Goal: Task Accomplishment & Management: Complete application form

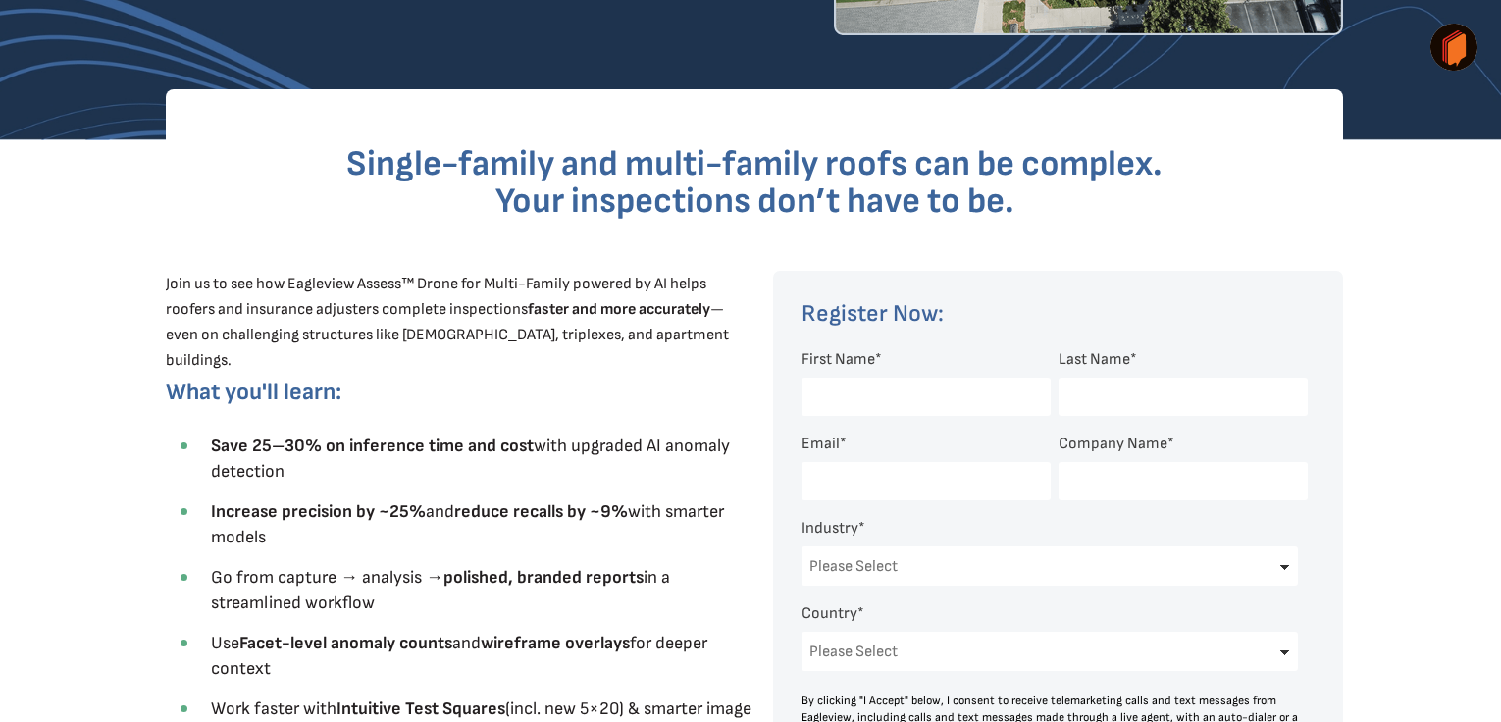
scroll to position [490, 0]
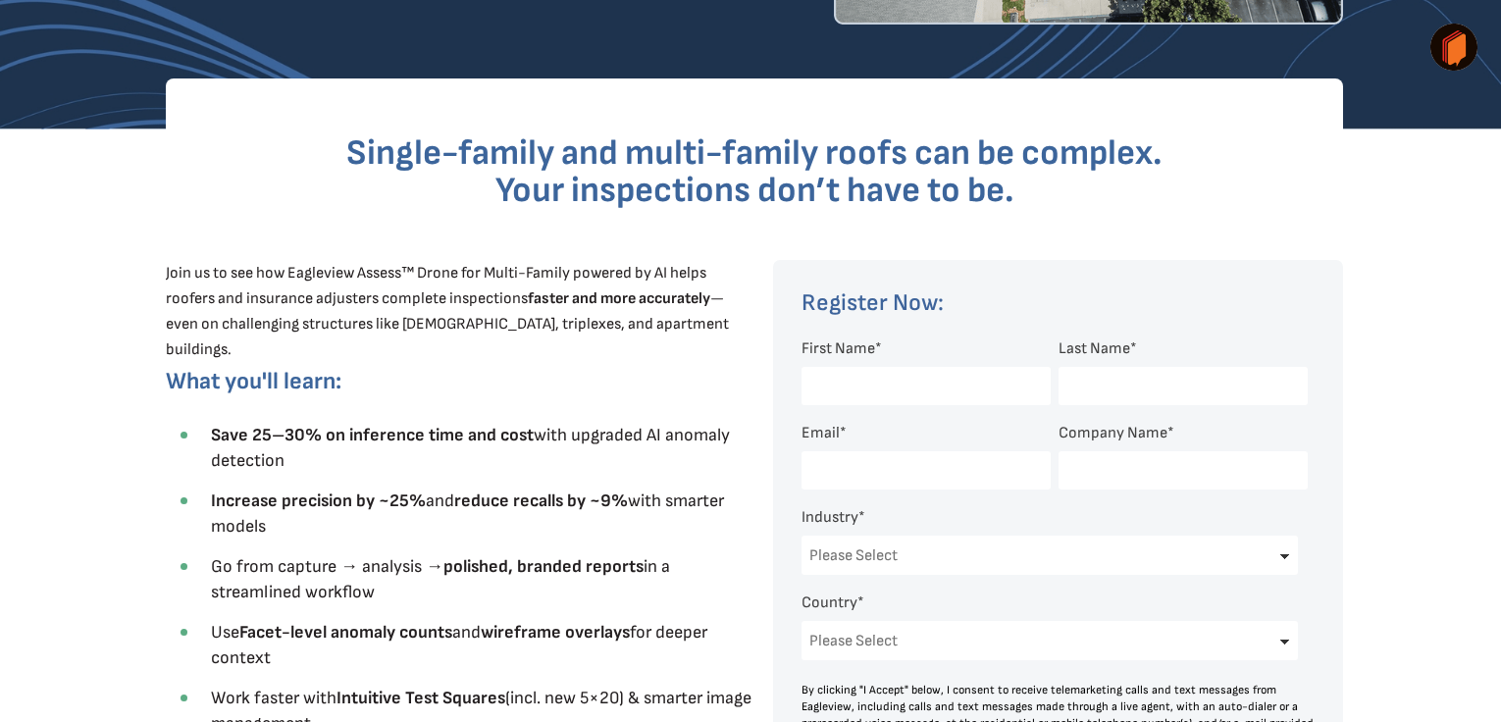
click at [866, 380] on input "First Name *" at bounding box center [925, 386] width 249 height 38
type input "[PERSON_NAME]"
type input "[EMAIL_ADDRESS][DOMAIN_NAME]"
type input "[PERSON_NAME] Group,LLC"
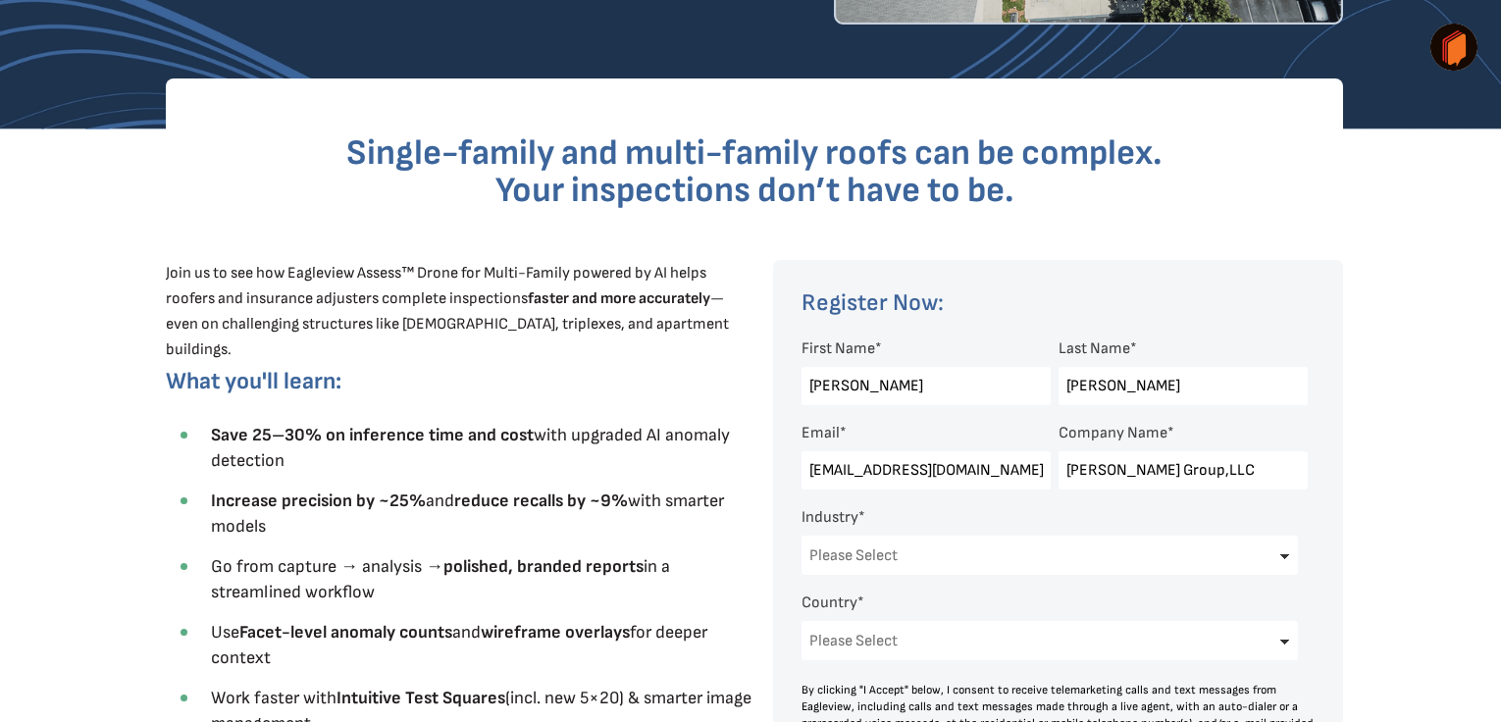
click at [886, 556] on select "Please Select Architects & Engineering Construction Electric/Gas Utilities Gove…" at bounding box center [1049, 555] width 496 height 39
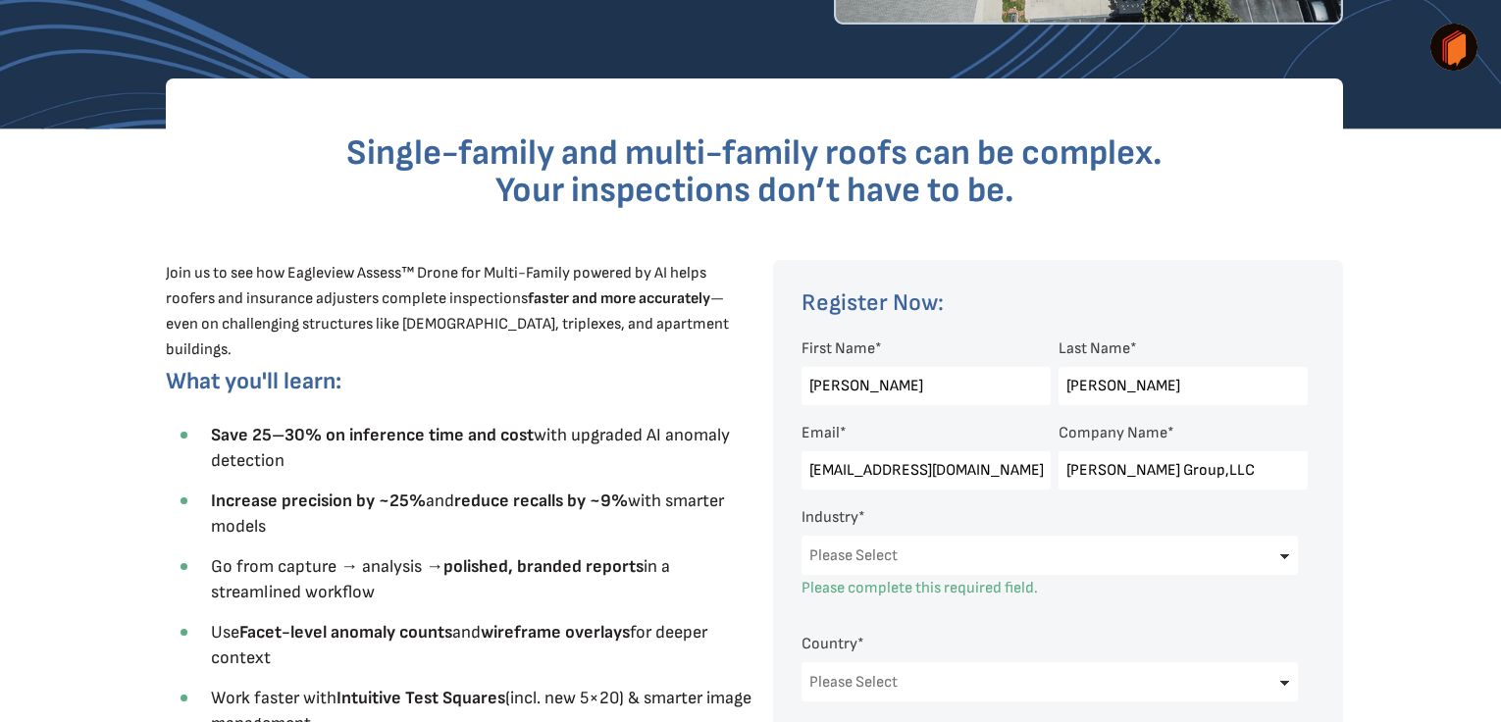
click at [1284, 556] on select "Please Select Architects & Engineering Construction Electric/Gas Utilities Gove…" at bounding box center [1049, 555] width 496 height 39
select select "Construction"
click at [801, 536] on select "Please Select Architects & Engineering Construction Electric/Gas Utilities Gove…" at bounding box center [1049, 555] width 496 height 39
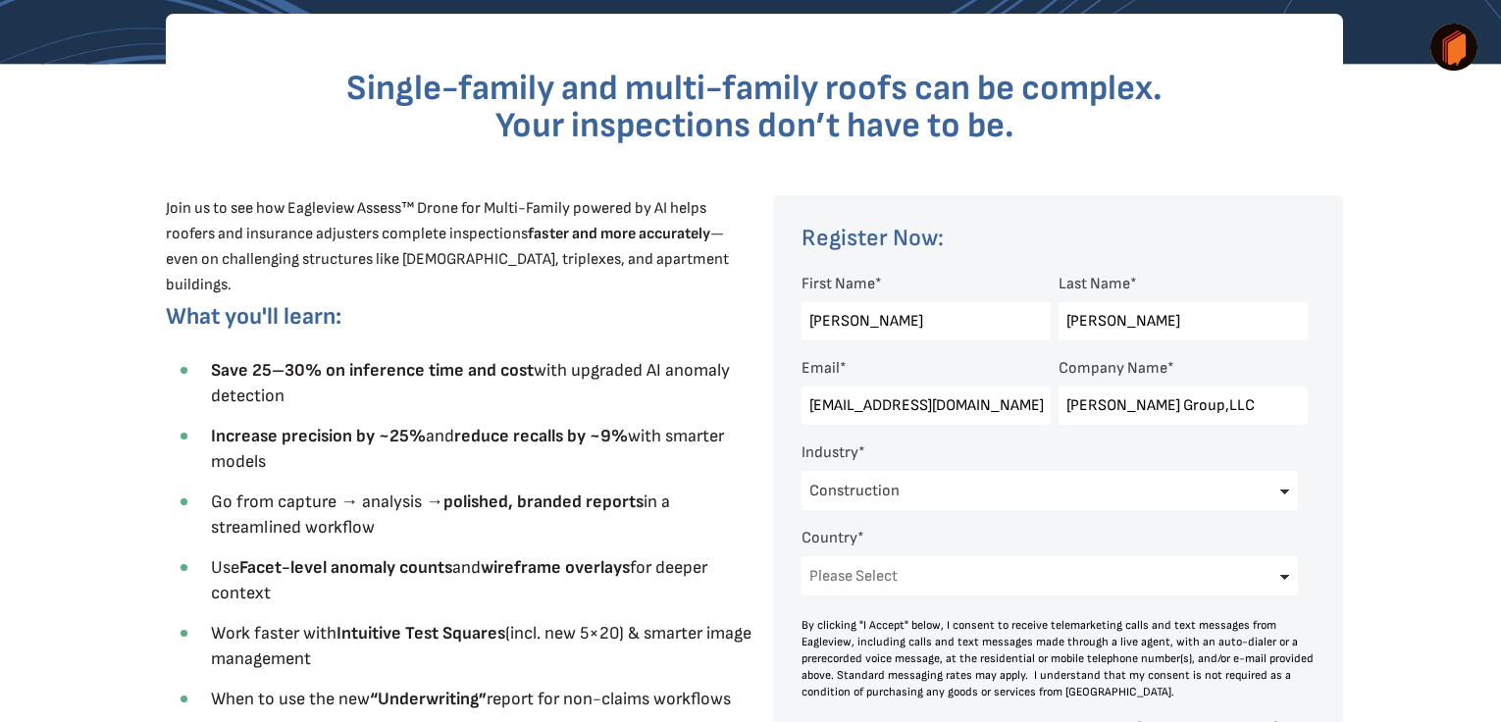
scroll to position [687, 0]
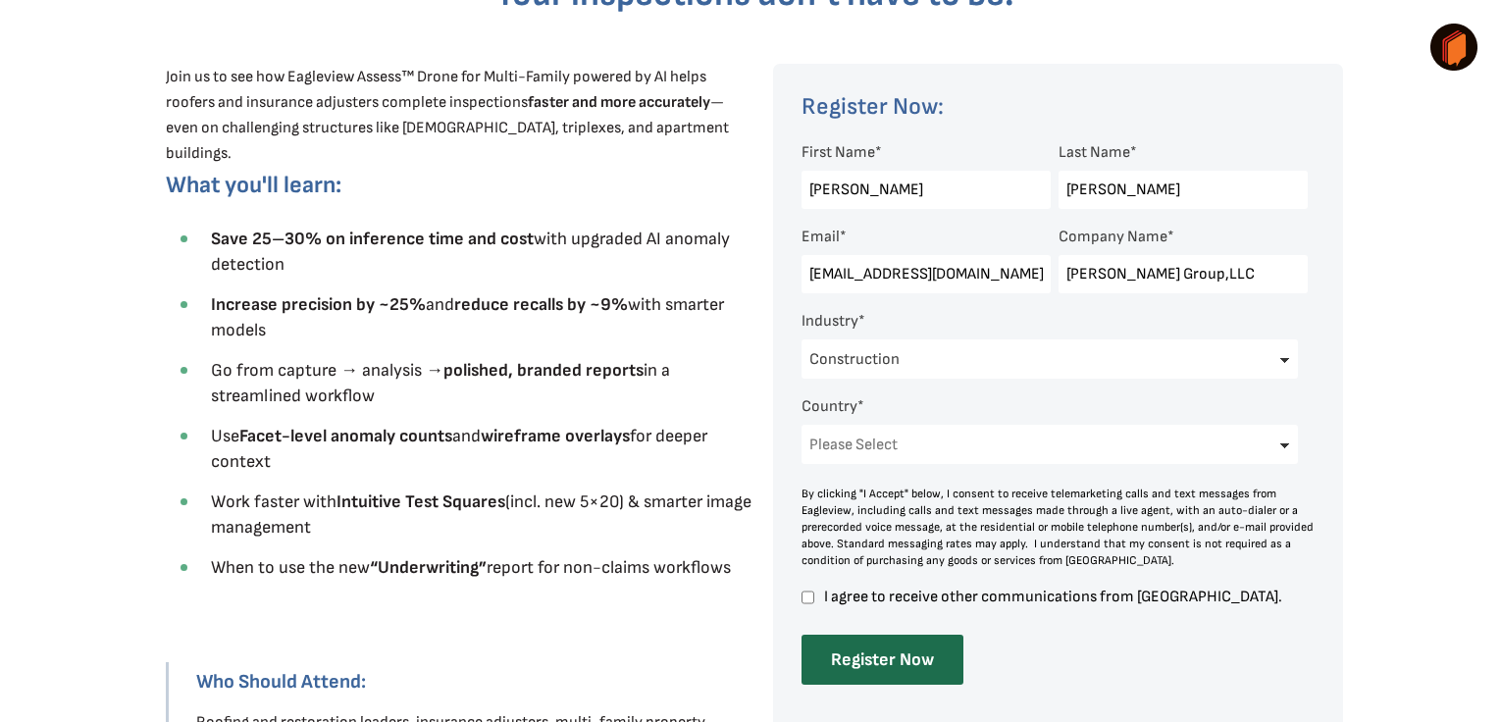
click at [1285, 450] on select "Please Select [GEOGRAPHIC_DATA] [GEOGRAPHIC_DATA] [GEOGRAPHIC_DATA] [GEOGRAPHIC…" at bounding box center [1049, 444] width 496 height 39
select select "[GEOGRAPHIC_DATA]"
click at [801, 425] on select "Please Select [GEOGRAPHIC_DATA] [GEOGRAPHIC_DATA] [GEOGRAPHIC_DATA] [GEOGRAPHIC…" at bounding box center [1049, 444] width 496 height 39
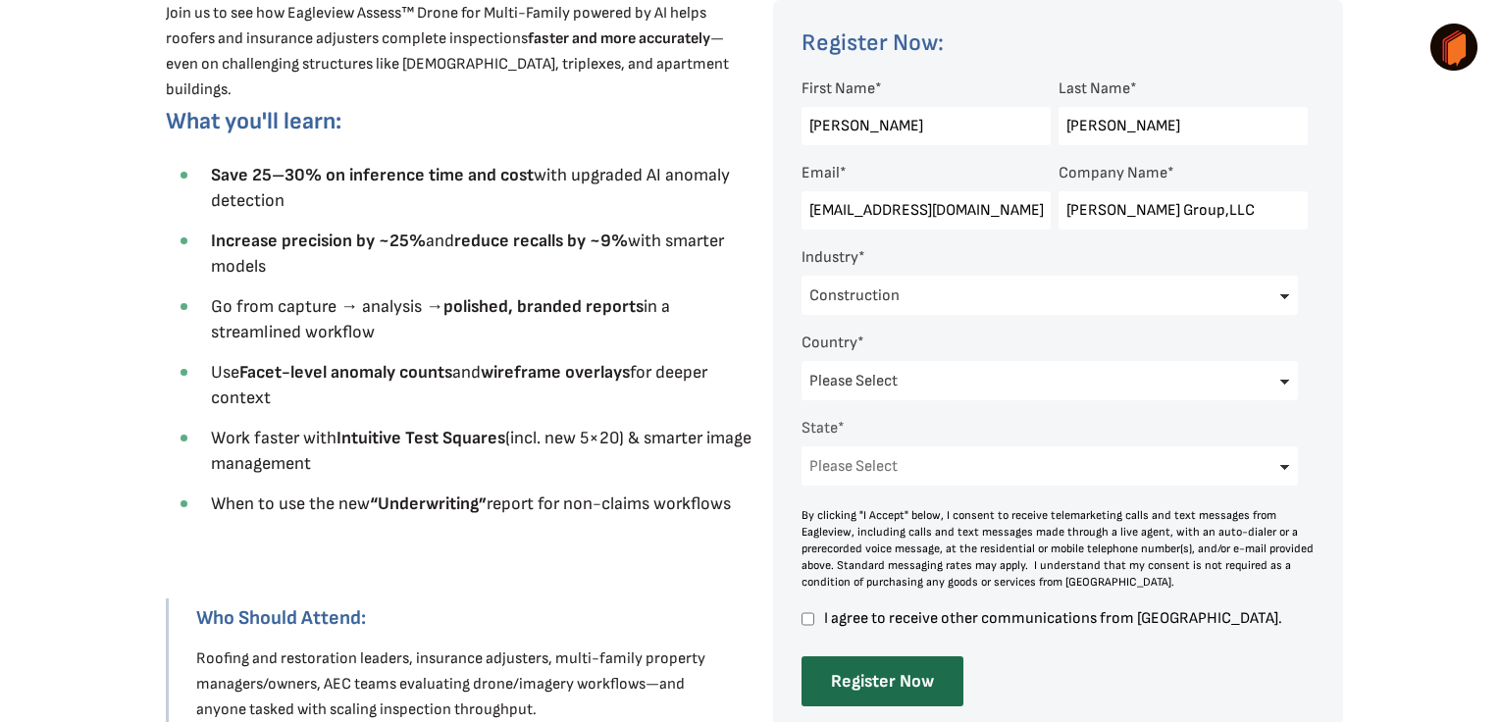
scroll to position [785, 0]
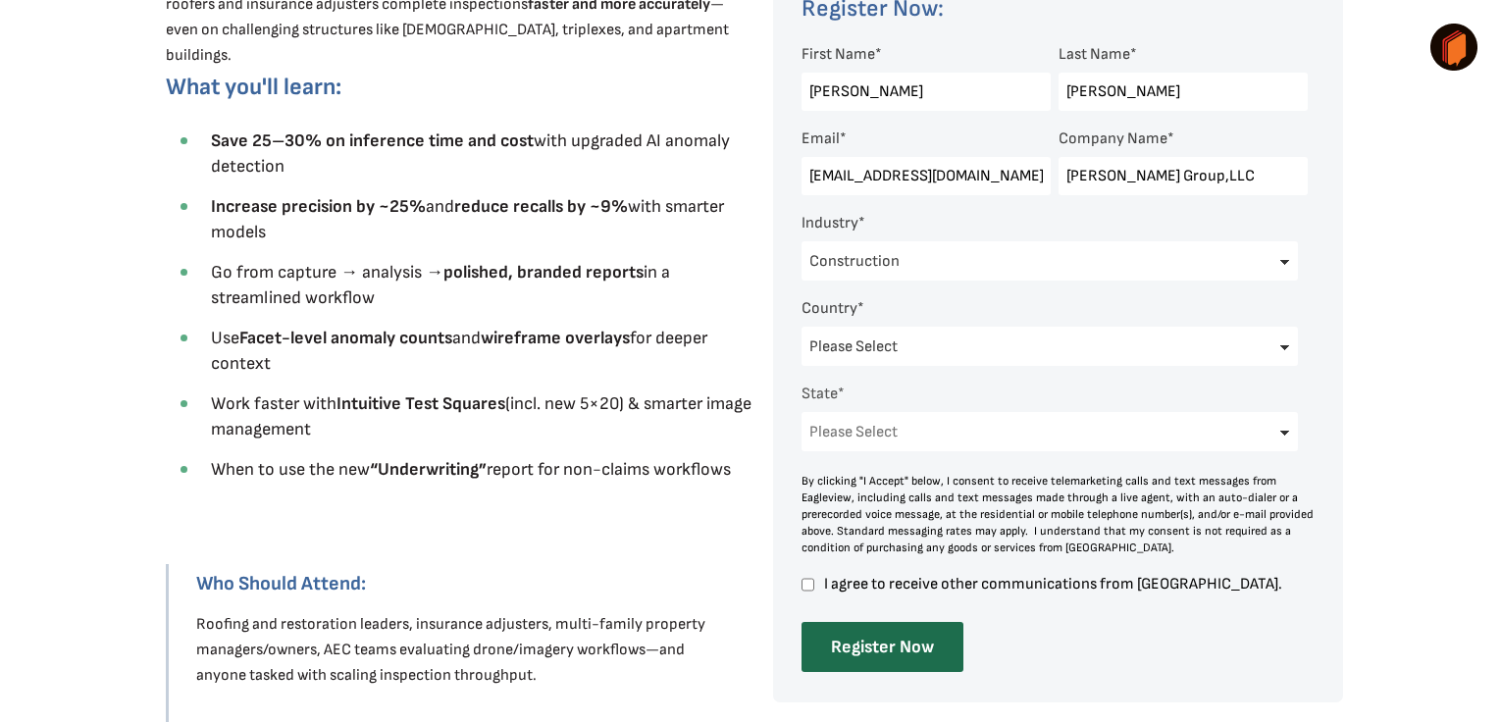
click at [802, 585] on input "I agree to receive other communications from [GEOGRAPHIC_DATA]." at bounding box center [807, 585] width 13 height 18
checkbox input "true"
click at [916, 662] on input "Register Now" at bounding box center [882, 647] width 162 height 50
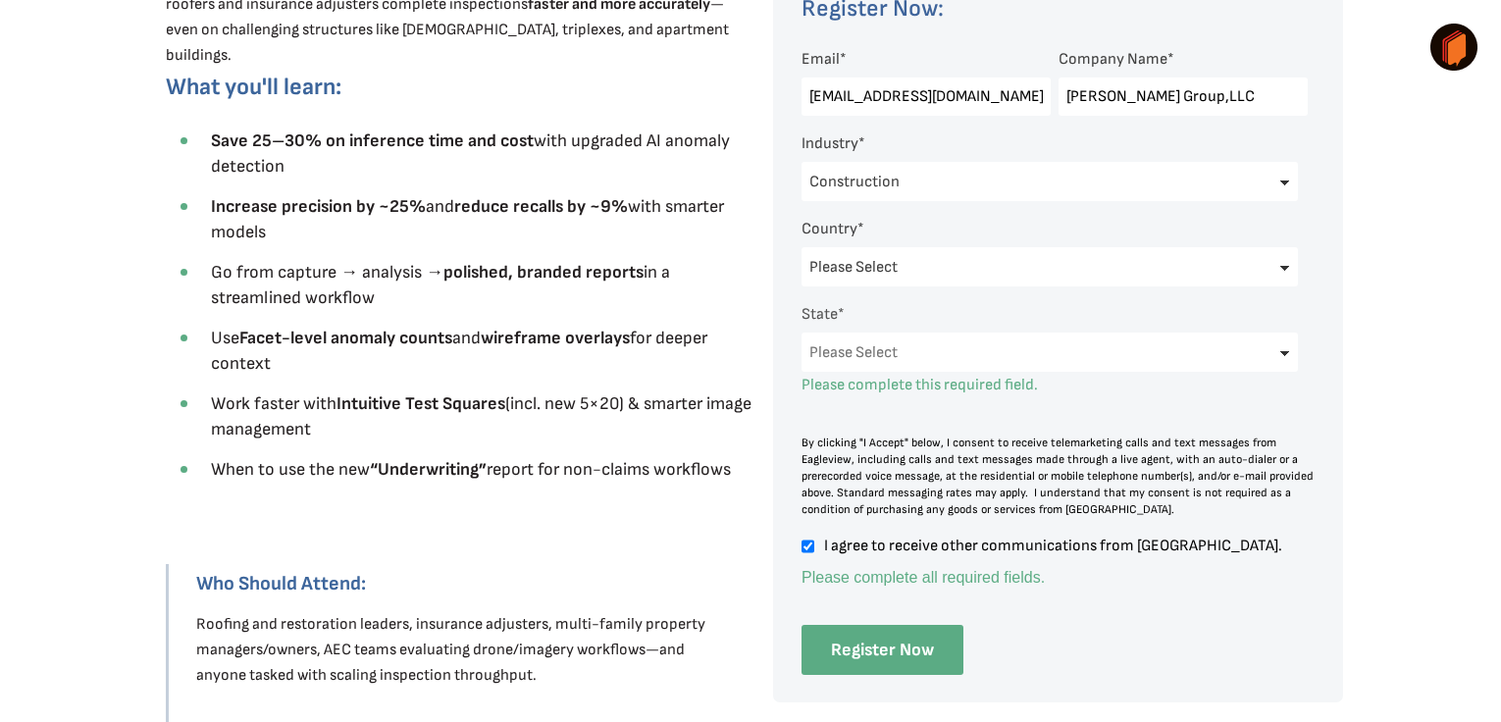
click at [895, 650] on input "Register Now" at bounding box center [882, 650] width 162 height 50
click at [1268, 356] on select "Please Select [US_STATE] [US_STATE] [GEOGRAPHIC_DATA] [US_STATE] [US_STATE] [GE…" at bounding box center [1049, 351] width 496 height 39
select select "[US_STATE]"
click at [801, 372] on select "Please Select [US_STATE] [US_STATE] [GEOGRAPHIC_DATA] [US_STATE] [US_STATE] [GE…" at bounding box center [1049, 351] width 496 height 39
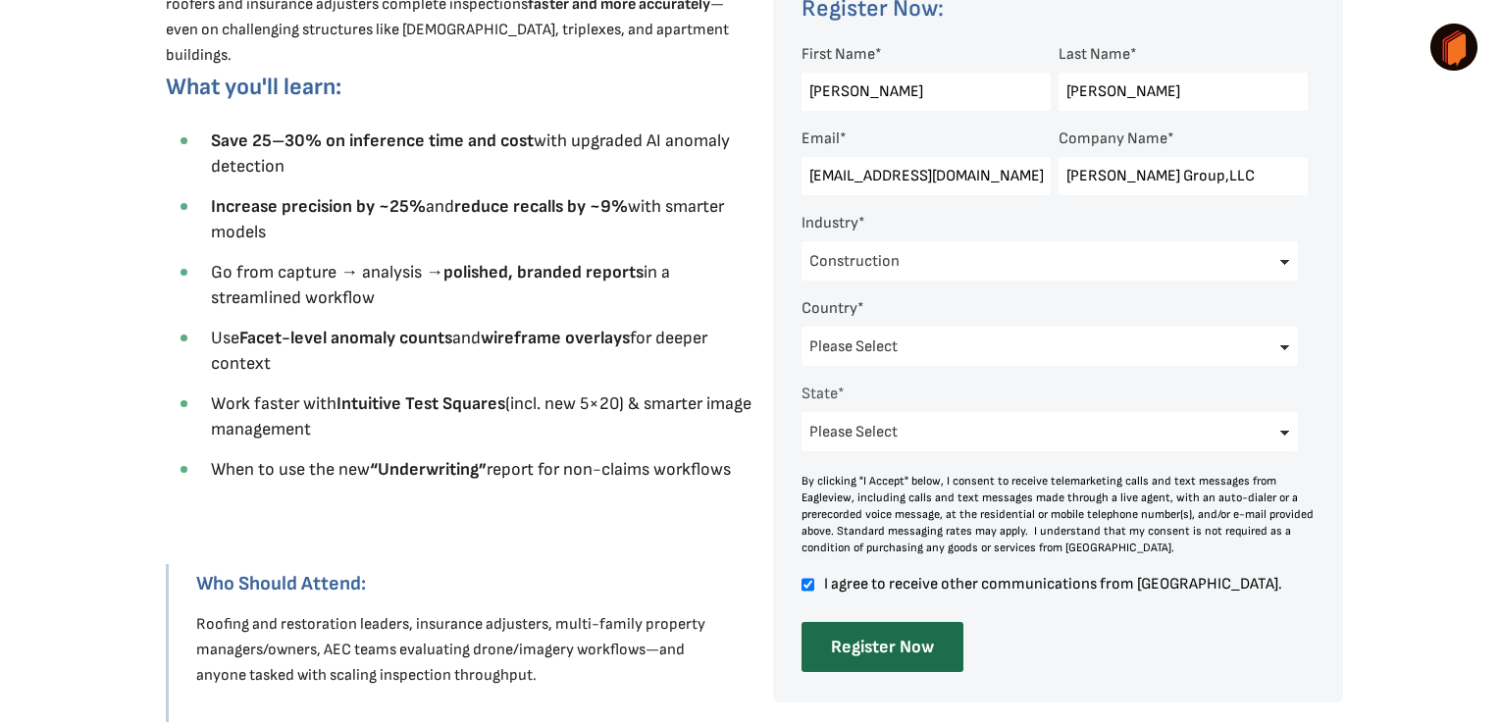
scroll to position [0, 0]
click at [893, 651] on input "Register Now" at bounding box center [882, 647] width 162 height 50
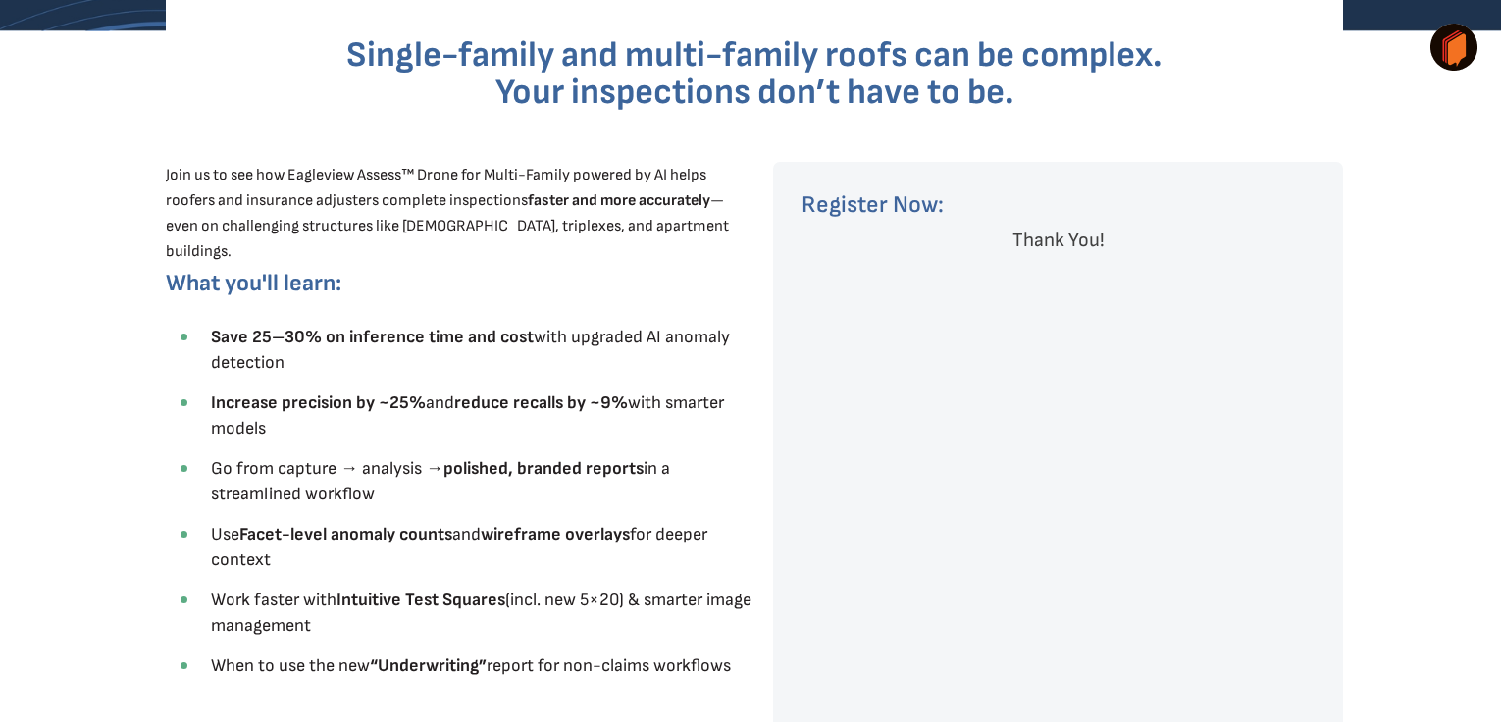
scroll to position [687, 0]
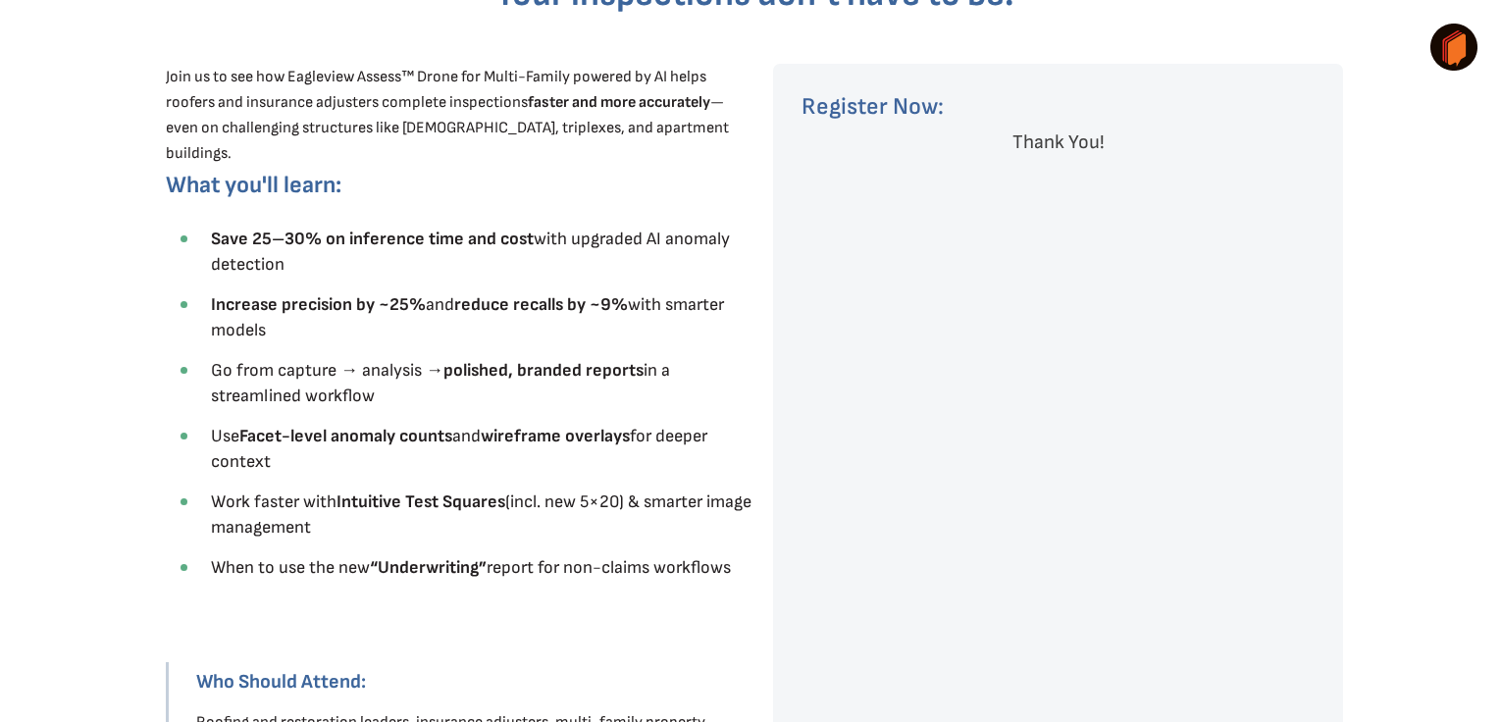
drag, startPoint x: 737, startPoint y: 563, endPoint x: 201, endPoint y: 572, distance: 535.6
click at [201, 572] on li "When to use the new “Underwriting” report for non-claims workflows" at bounding box center [478, 566] width 554 height 26
drag, startPoint x: 201, startPoint y: 572, endPoint x: 236, endPoint y: 572, distance: 35.3
copy span "When to use the new “Underwriting” report for non-claims workflows"
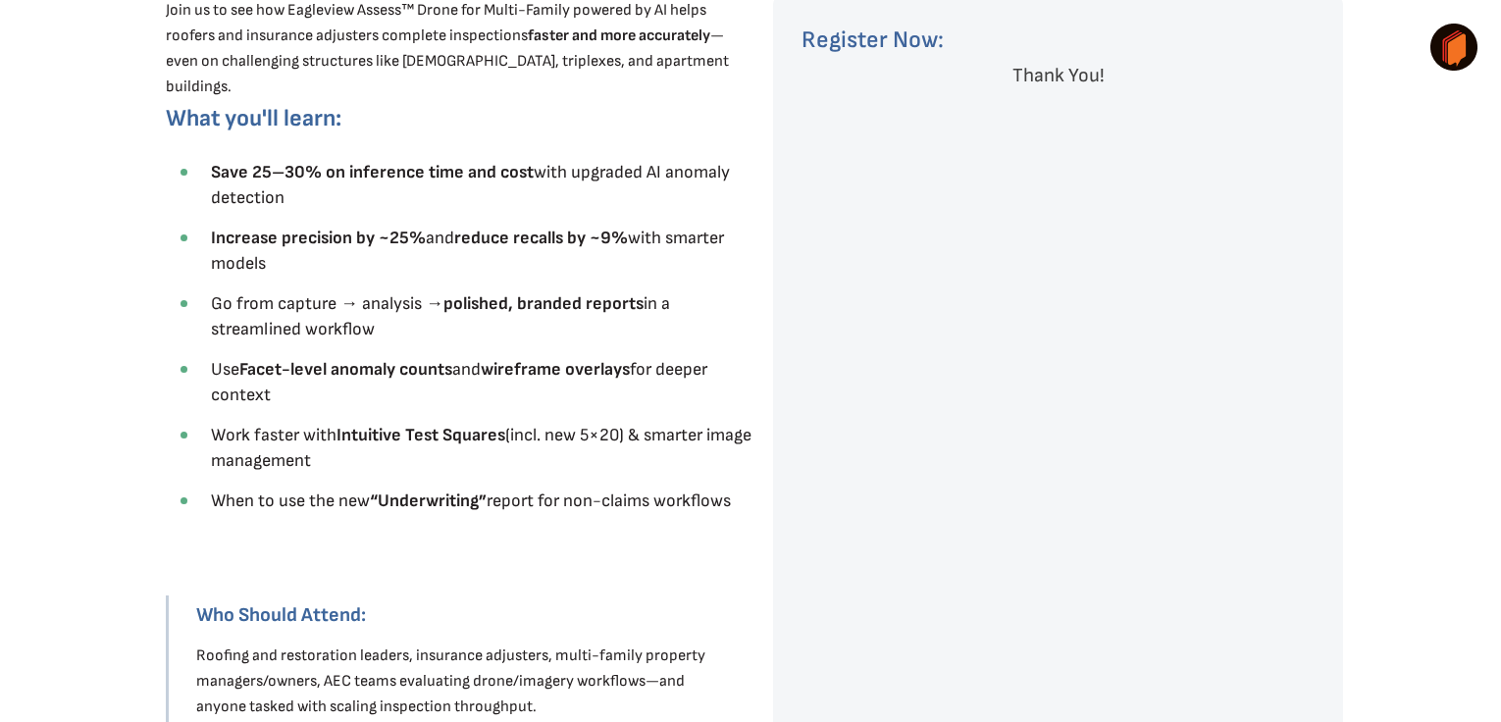
scroll to position [785, 0]
